Goal: Find contact information: Find contact information

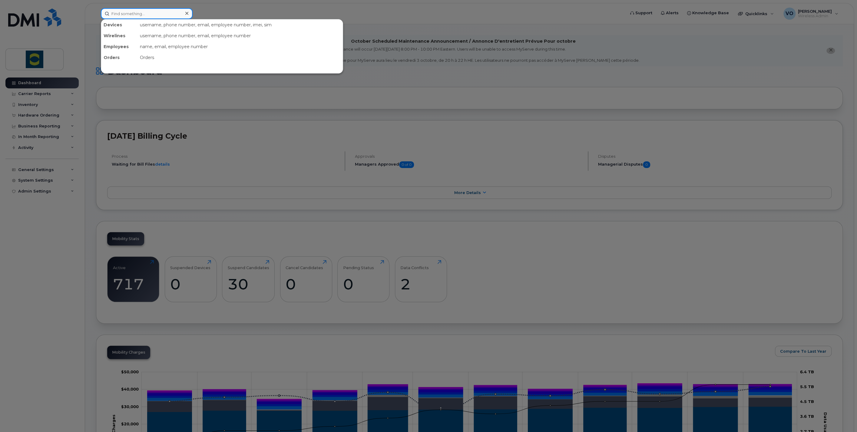
click at [145, 11] on input at bounding box center [147, 13] width 92 height 11
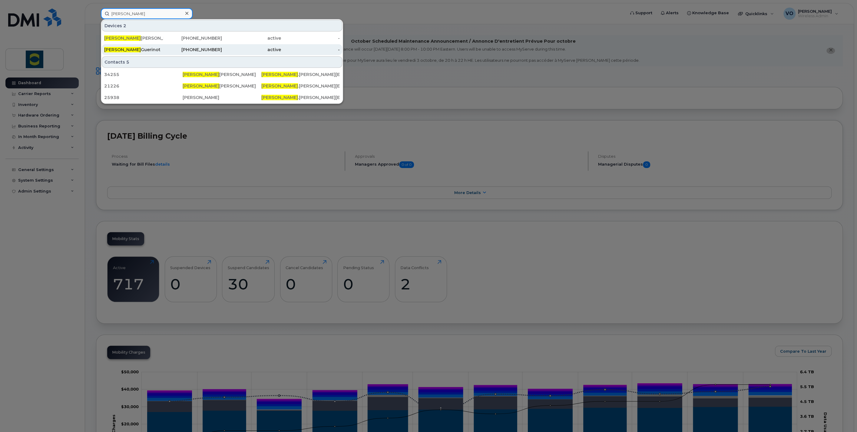
type input "jeremy"
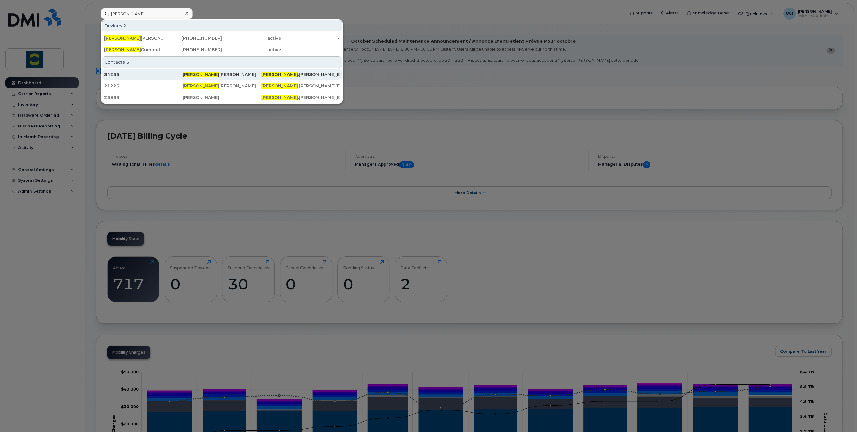
drag, startPoint x: 120, startPoint y: 50, endPoint x: 202, endPoint y: 71, distance: 84.7
click at [120, 50] on span "Jeremy" at bounding box center [122, 49] width 37 height 5
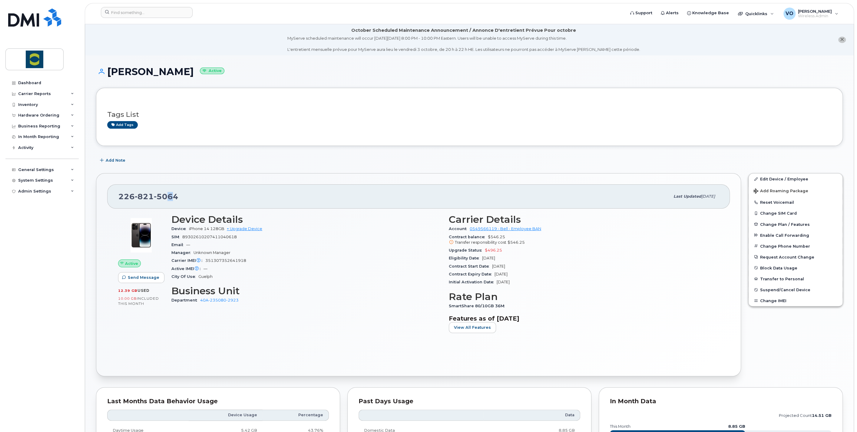
drag, startPoint x: 173, startPoint y: 198, endPoint x: 168, endPoint y: 199, distance: 4.6
click at [168, 199] on span "5064" at bounding box center [166, 196] width 25 height 9
drag, startPoint x: 169, startPoint y: 199, endPoint x: 118, endPoint y: 196, distance: 51.3
click at [118, 196] on div "[PHONE_NUMBER] Last updated [DATE]" at bounding box center [418, 196] width 623 height 24
copy span "[PHONE_NUMBER]"
